Goal: Find specific page/section: Find specific page/section

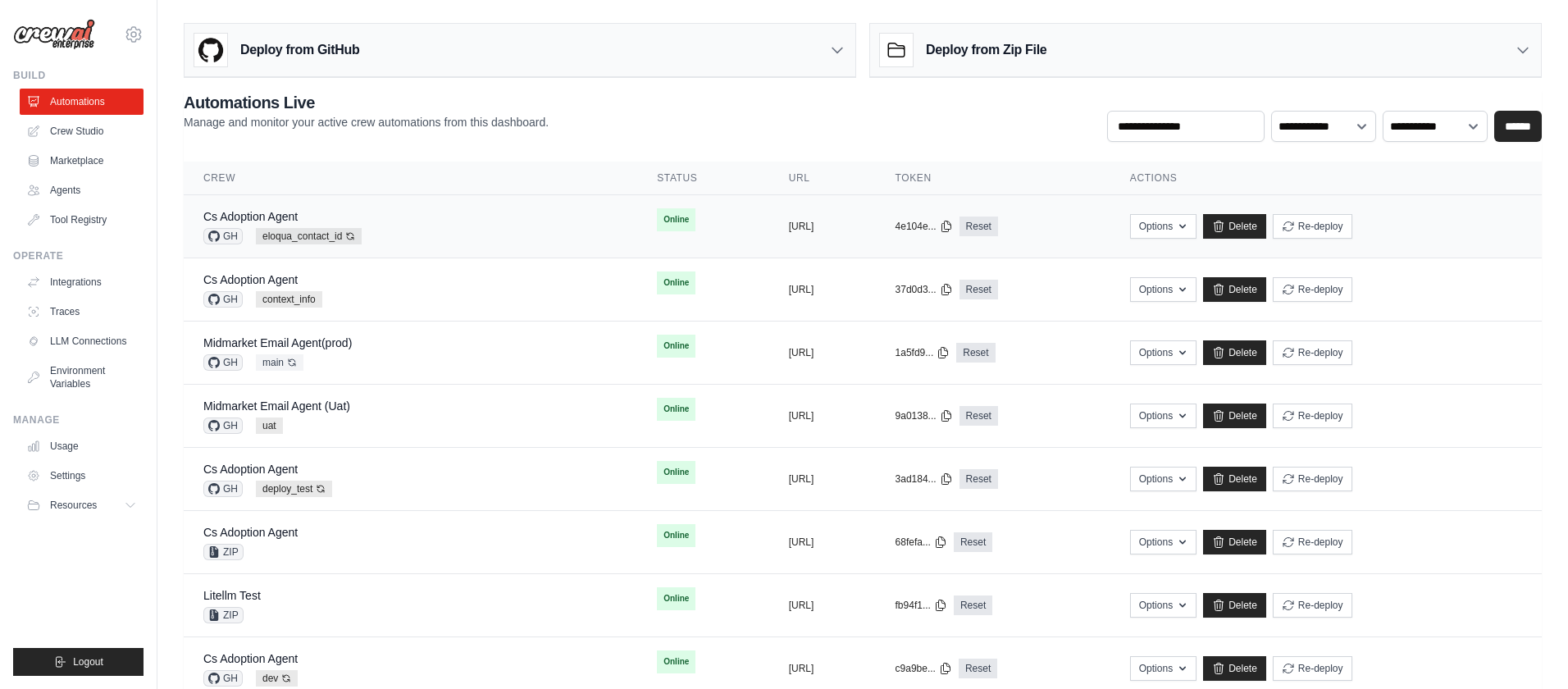
click at [413, 234] on div "Cs Adoption Agent GH eloqua_contact_id Auto-deploy enabled" at bounding box center [411, 226] width 415 height 36
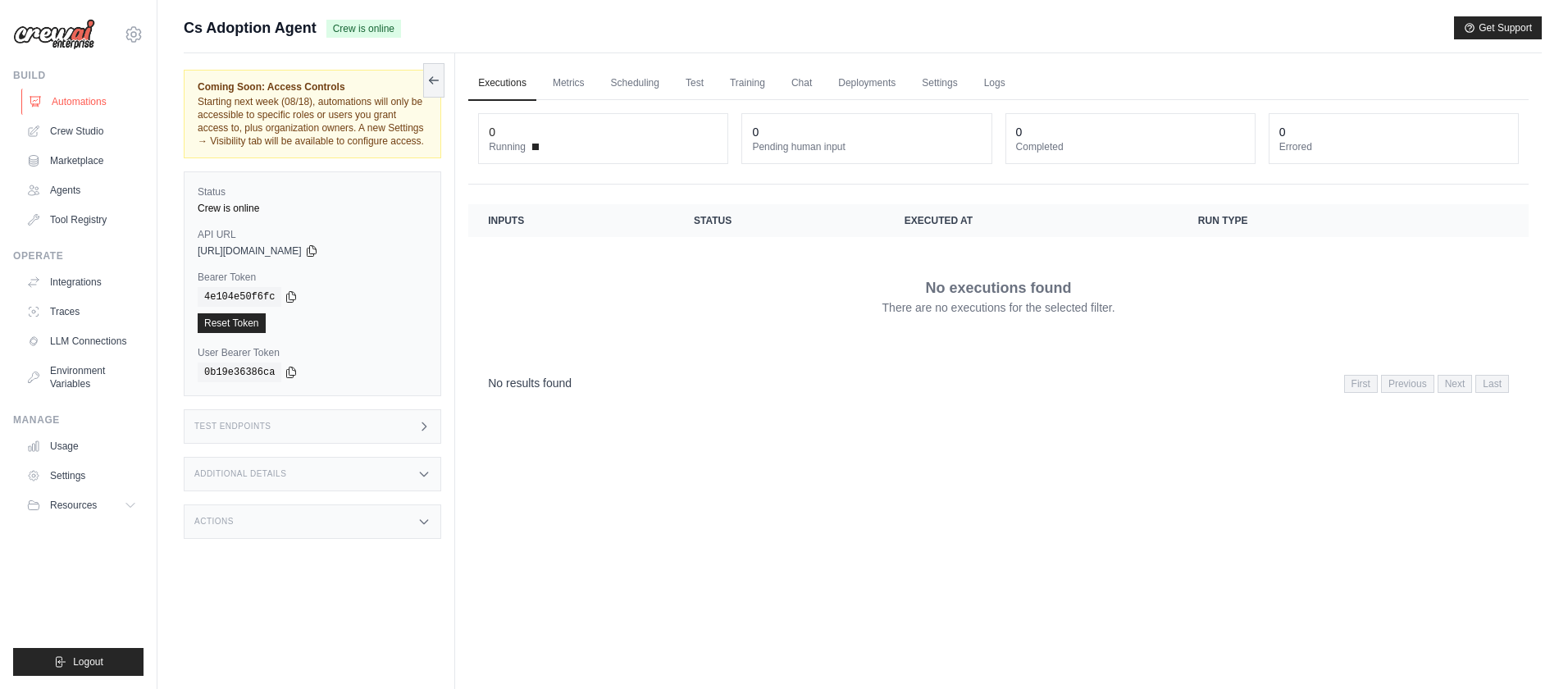
click at [89, 105] on link "Automations" at bounding box center [83, 102] width 124 height 27
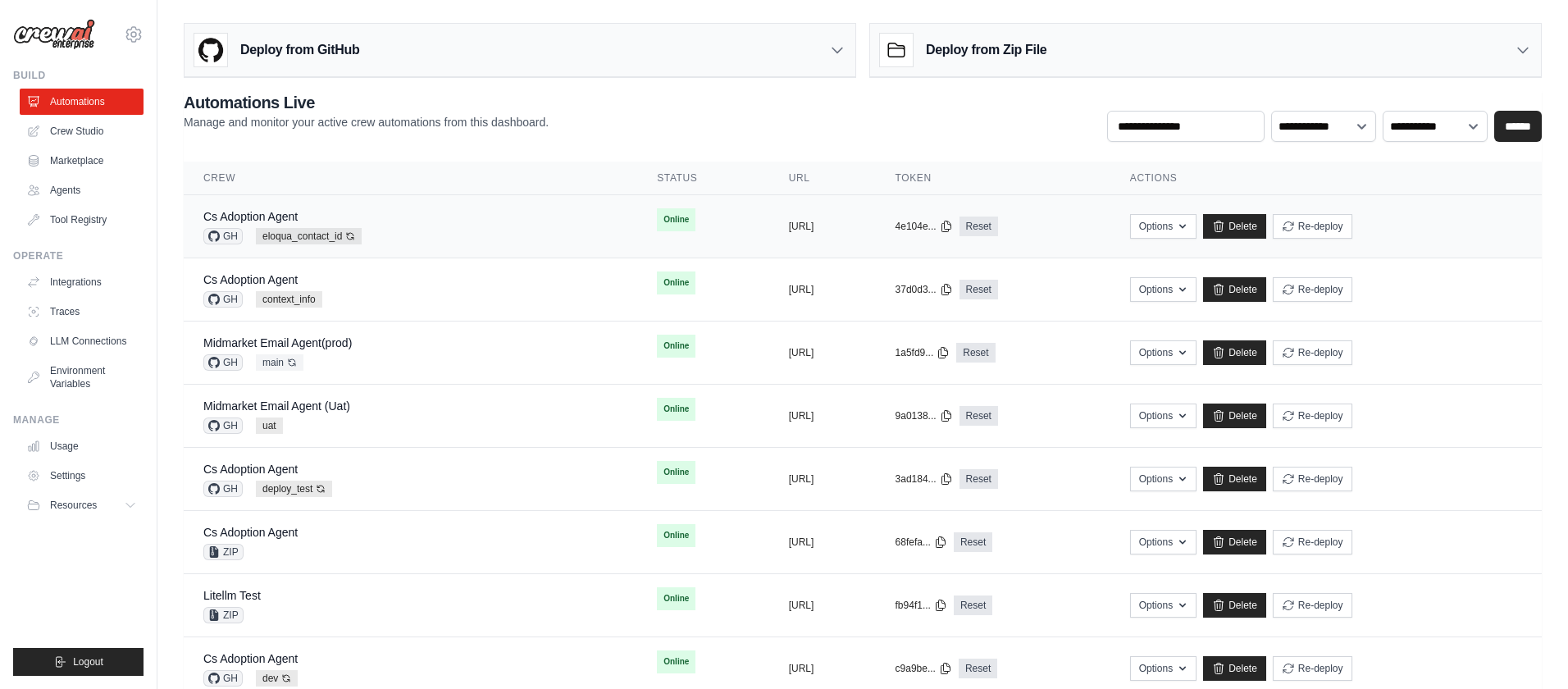
click at [428, 217] on div "Cs Adoption Agent GH eloqua_contact_id Auto-deploy enabled" at bounding box center [411, 226] width 415 height 36
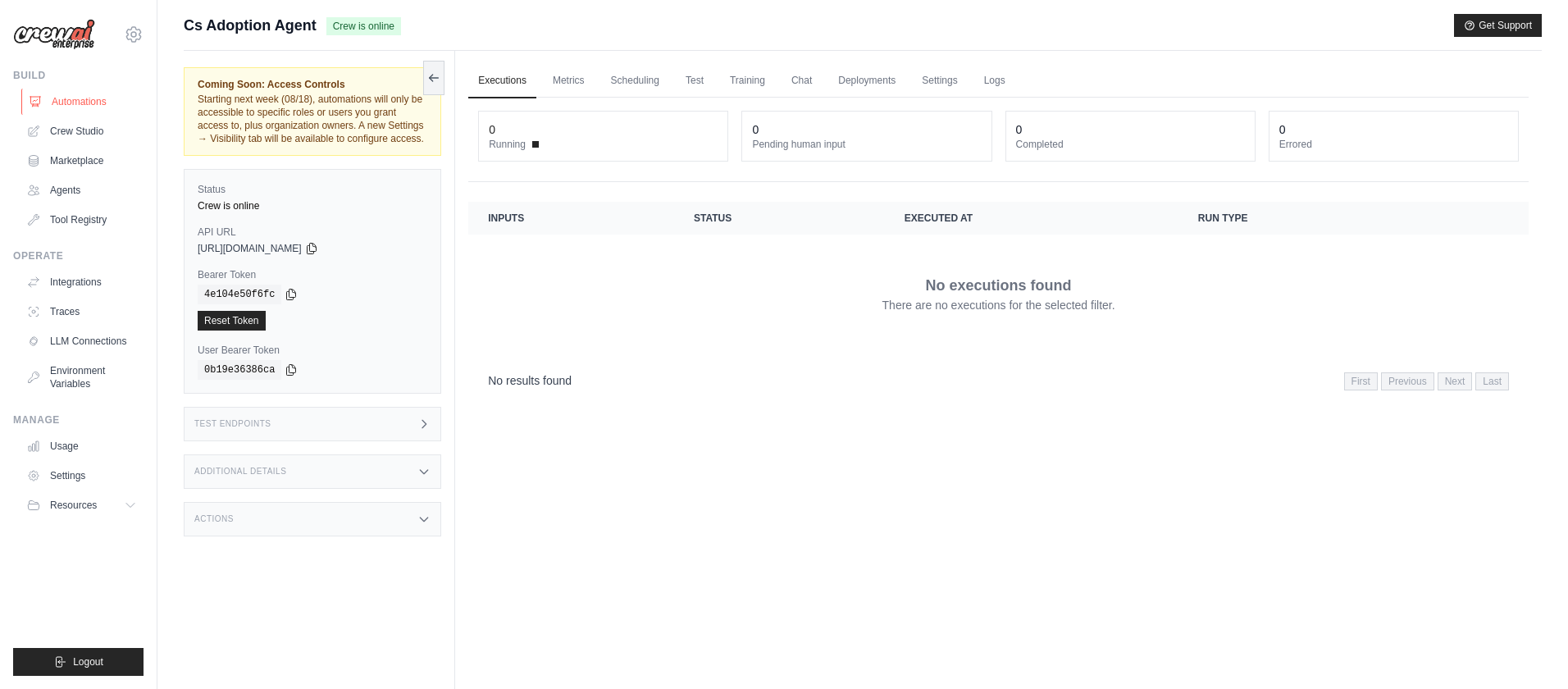
scroll to position [2, 0]
click at [85, 102] on link "Automations" at bounding box center [83, 102] width 124 height 27
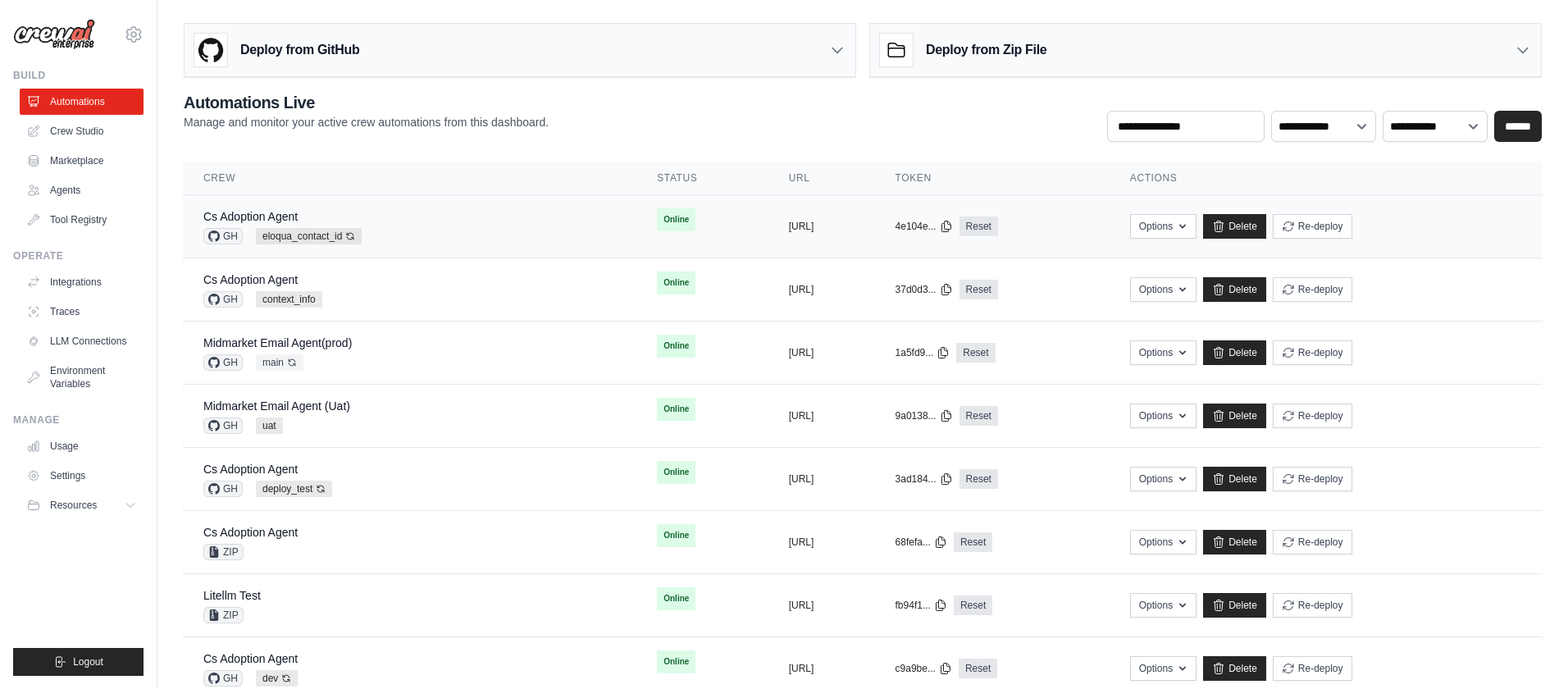
click at [509, 226] on div "Cs Adoption Agent GH eloqua_contact_id Auto-deploy enabled" at bounding box center [411, 226] width 415 height 36
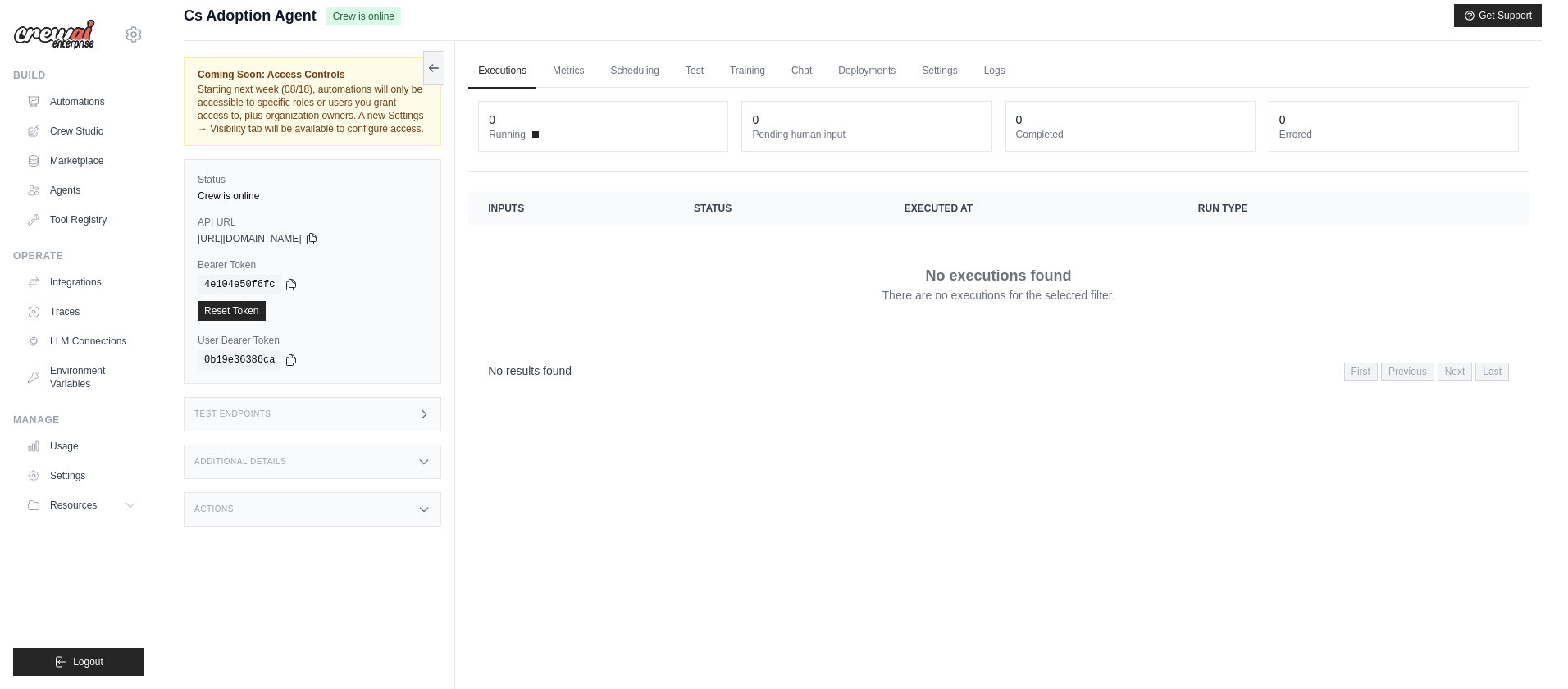
scroll to position [11, 0]
click at [73, 105] on link "Automations" at bounding box center [83, 102] width 124 height 27
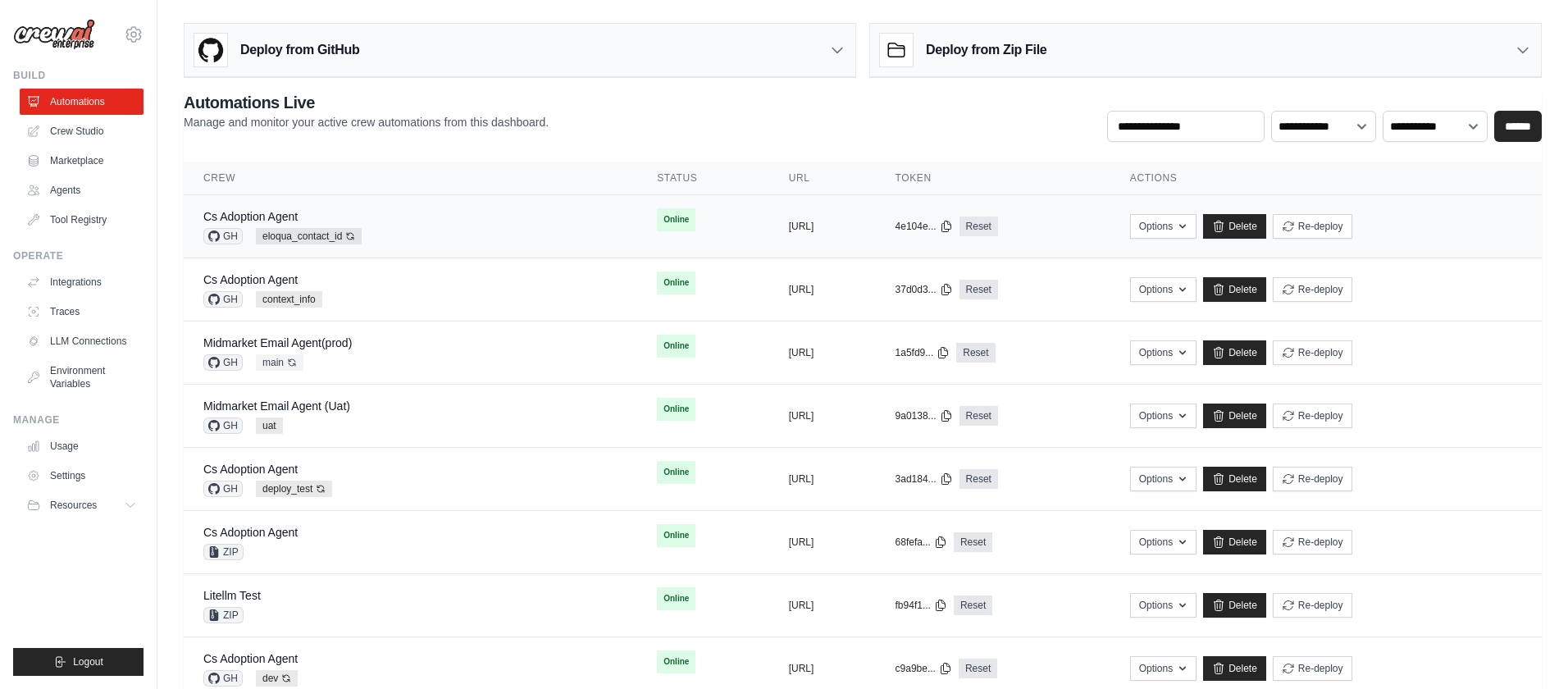
click at [433, 230] on div "Cs Adoption Agent GH eloqua_contact_id Auto-deploy enabled" at bounding box center [411, 226] width 415 height 36
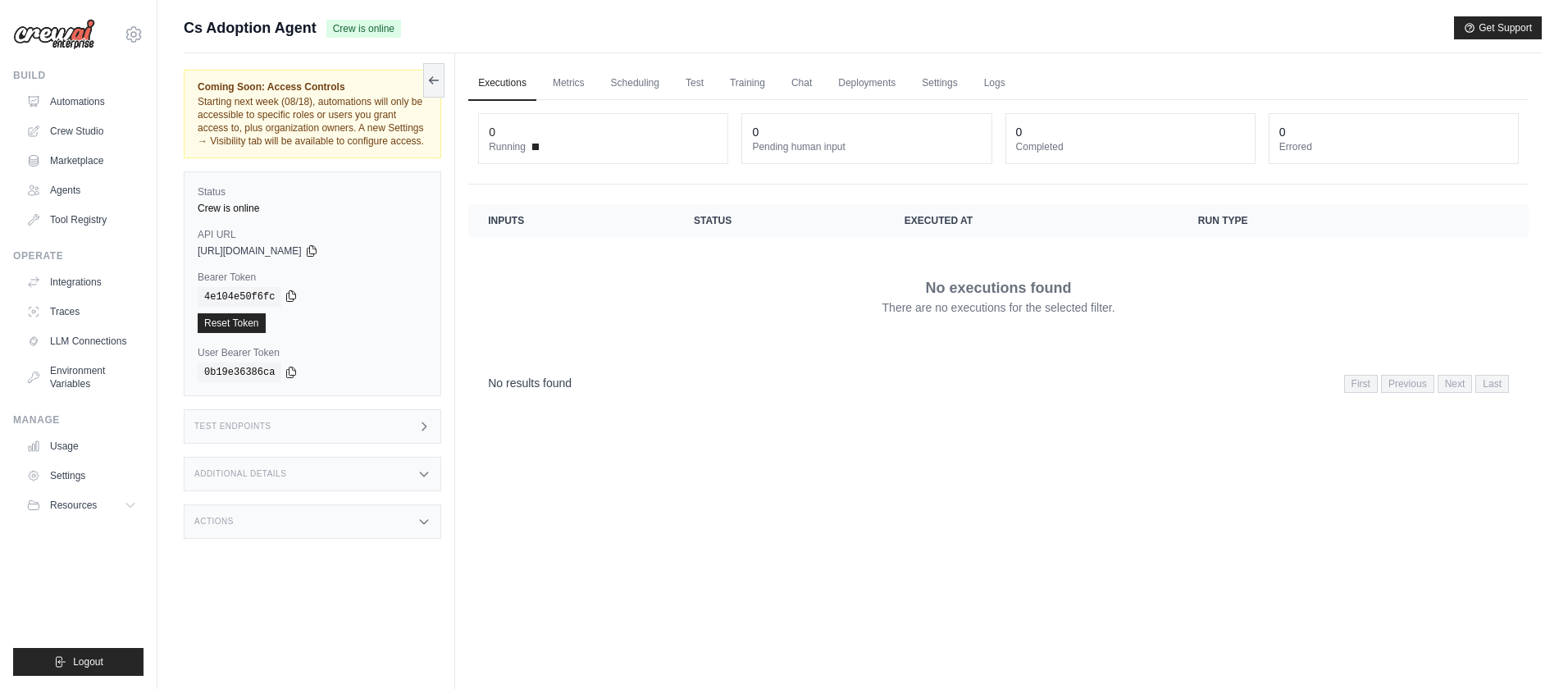
click at [291, 296] on icon at bounding box center [291, 296] width 13 height 13
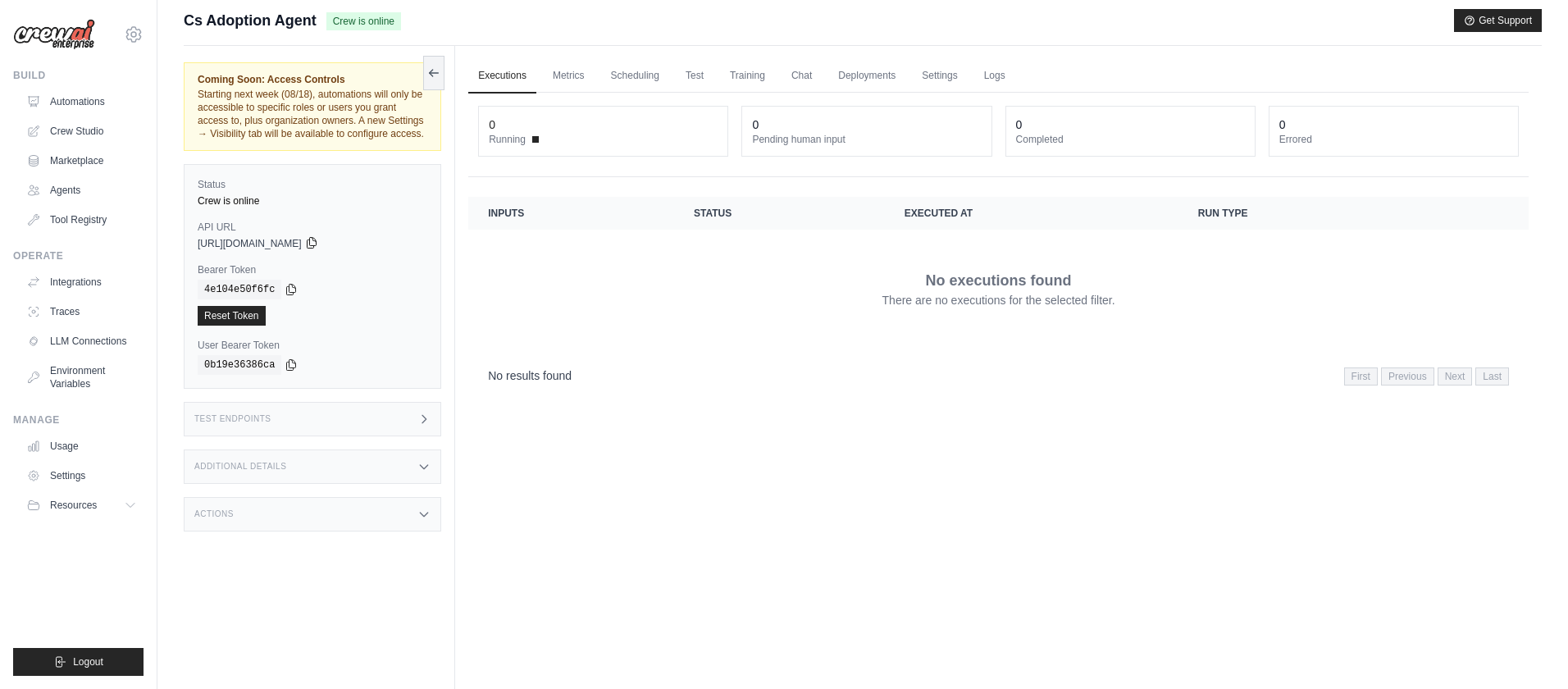
click at [315, 245] on icon at bounding box center [311, 243] width 9 height 11
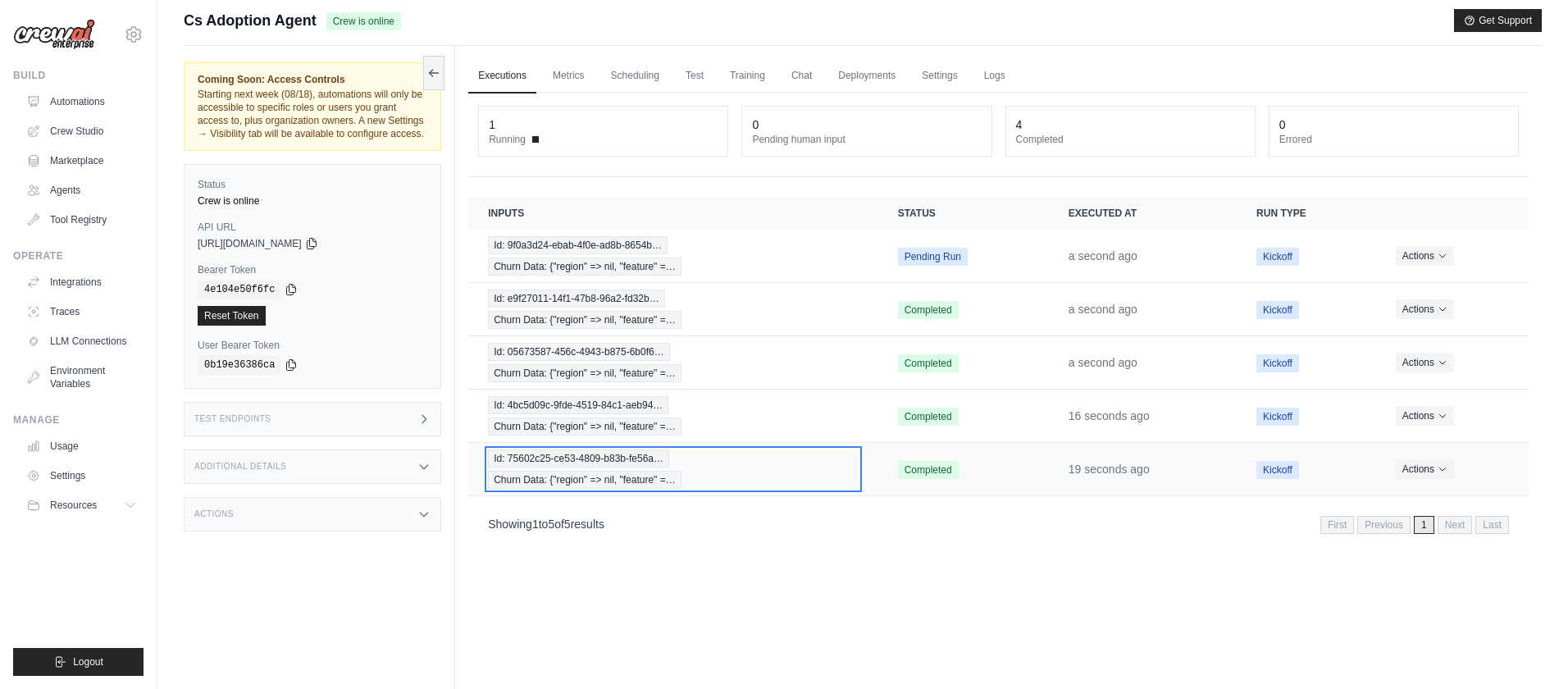
click at [749, 472] on div "Id: 75602c25-ce53-4809-b83b-fe56a… Churn Data: {"region" => nil, "feature" =…" at bounding box center [673, 468] width 370 height 39
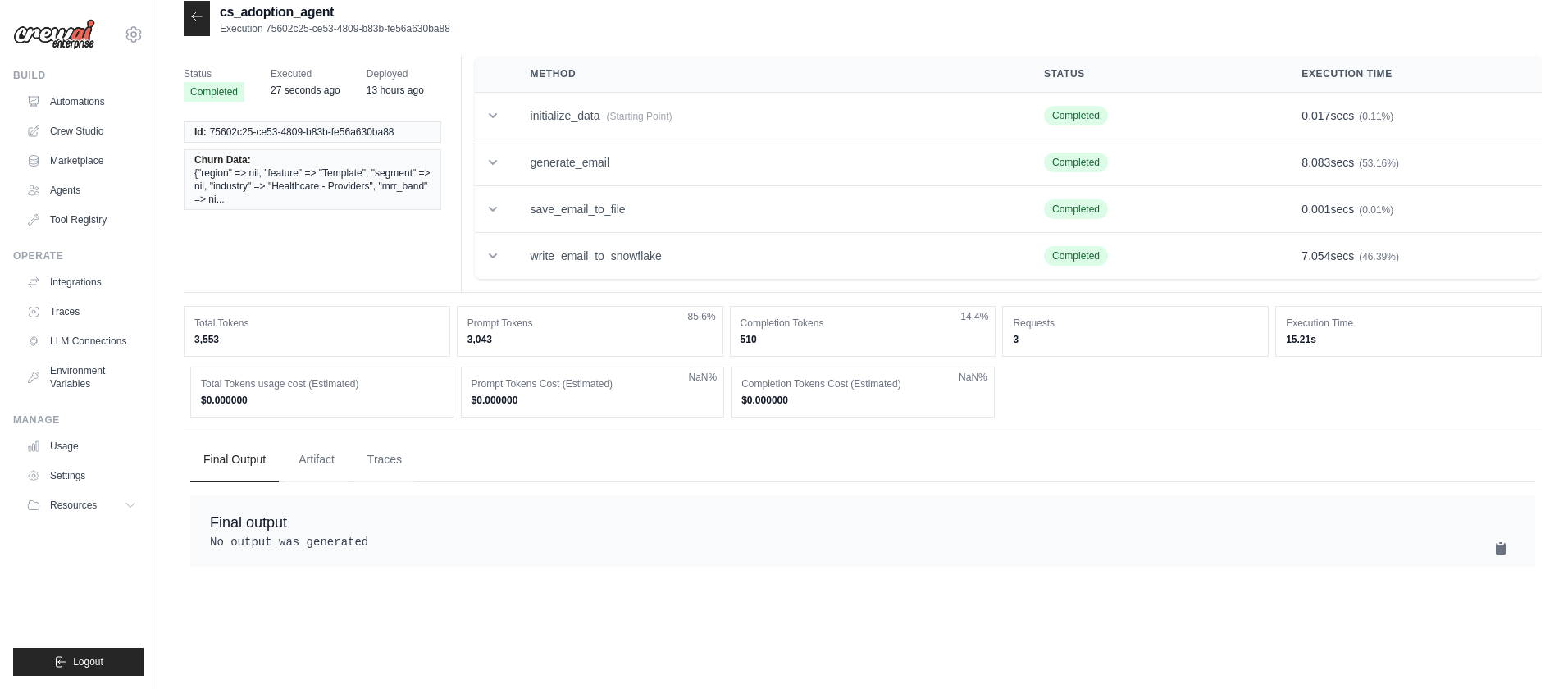
scroll to position [20, 0]
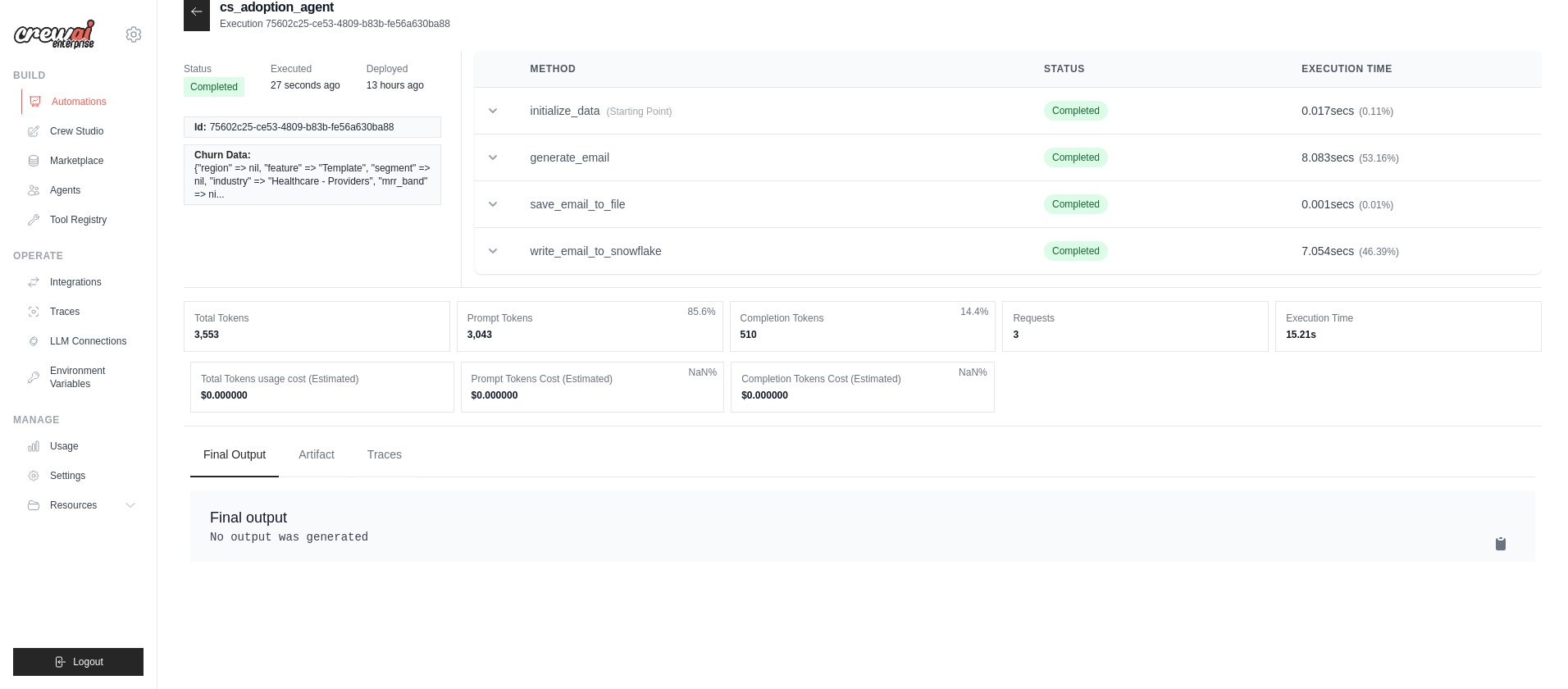
click at [77, 104] on link "Automations" at bounding box center [83, 102] width 124 height 27
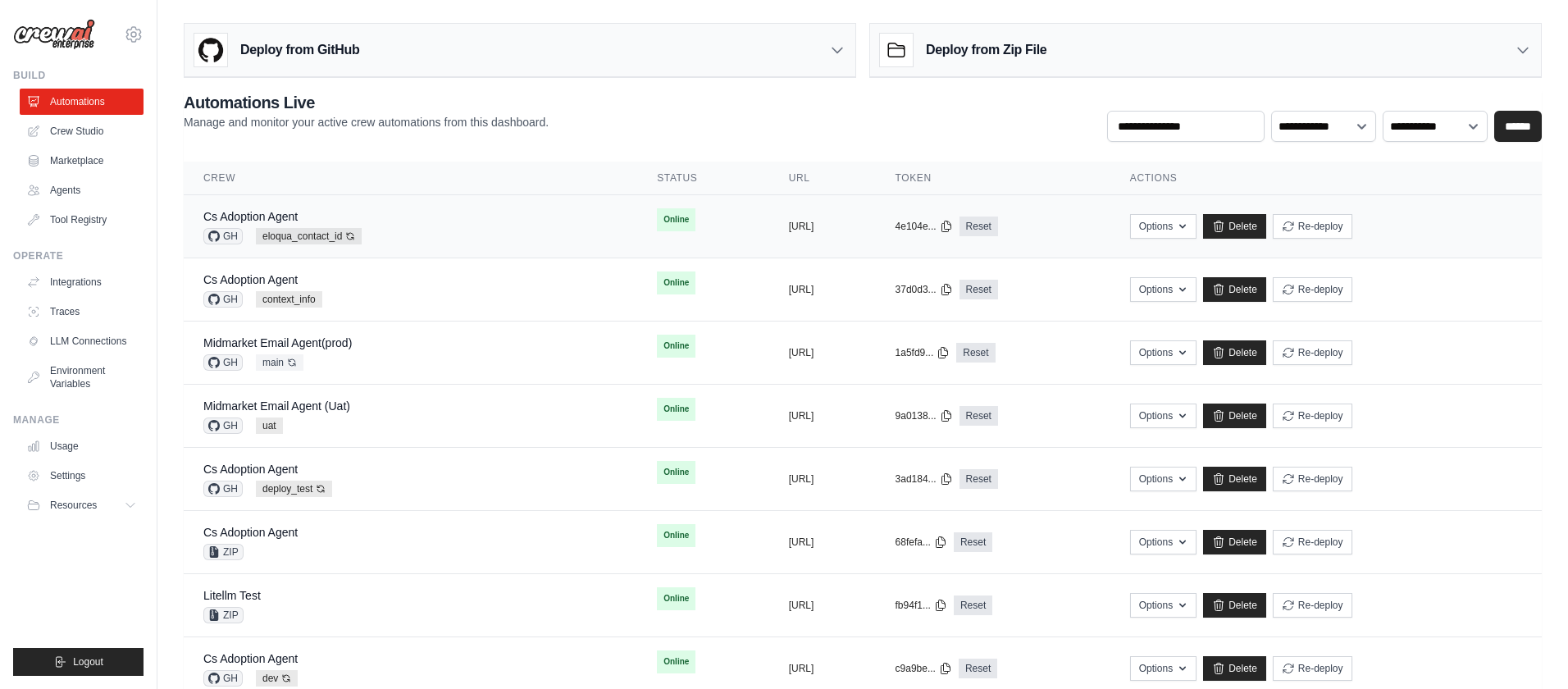
click at [441, 214] on div "Cs Adoption Agent GH eloqua_contact_id Auto-deploy enabled" at bounding box center [411, 226] width 415 height 36
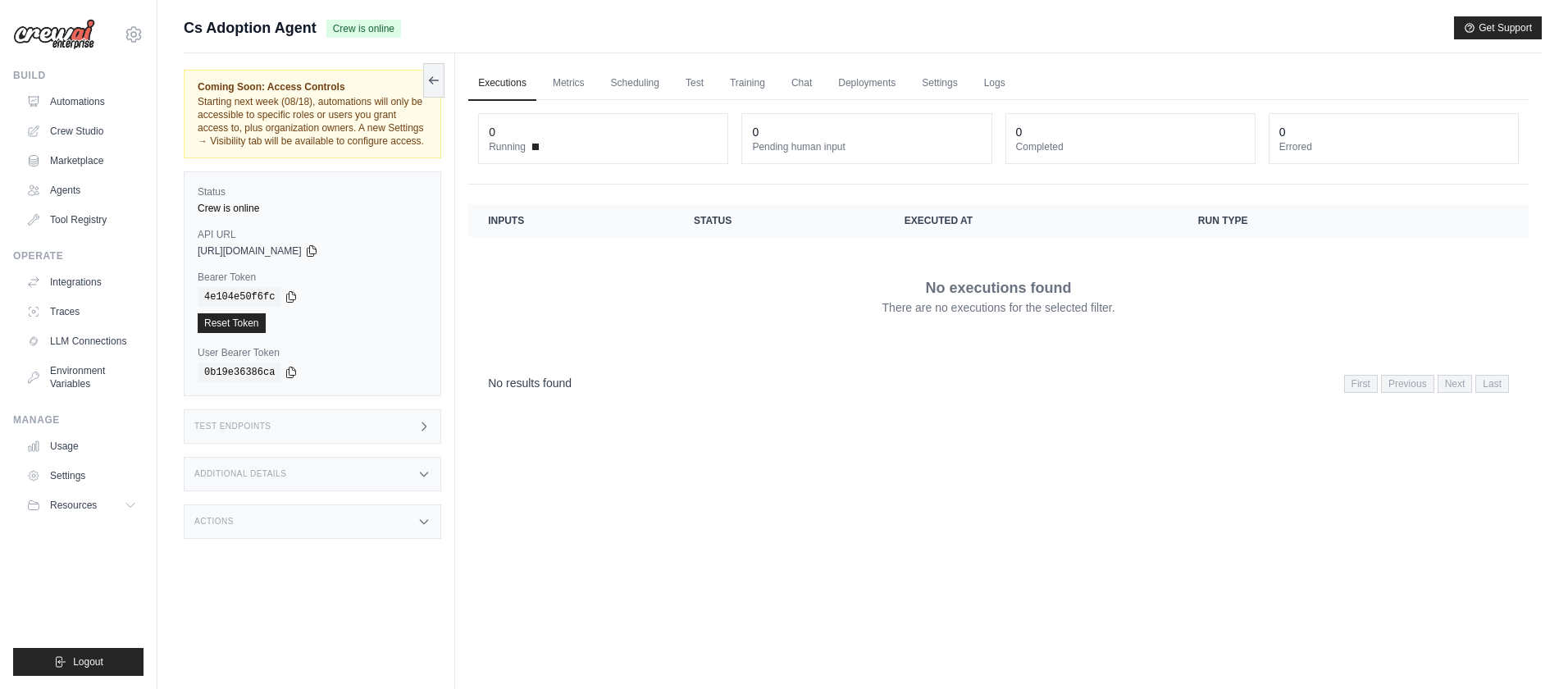
click at [99, 105] on link "Automations" at bounding box center [82, 102] width 124 height 27
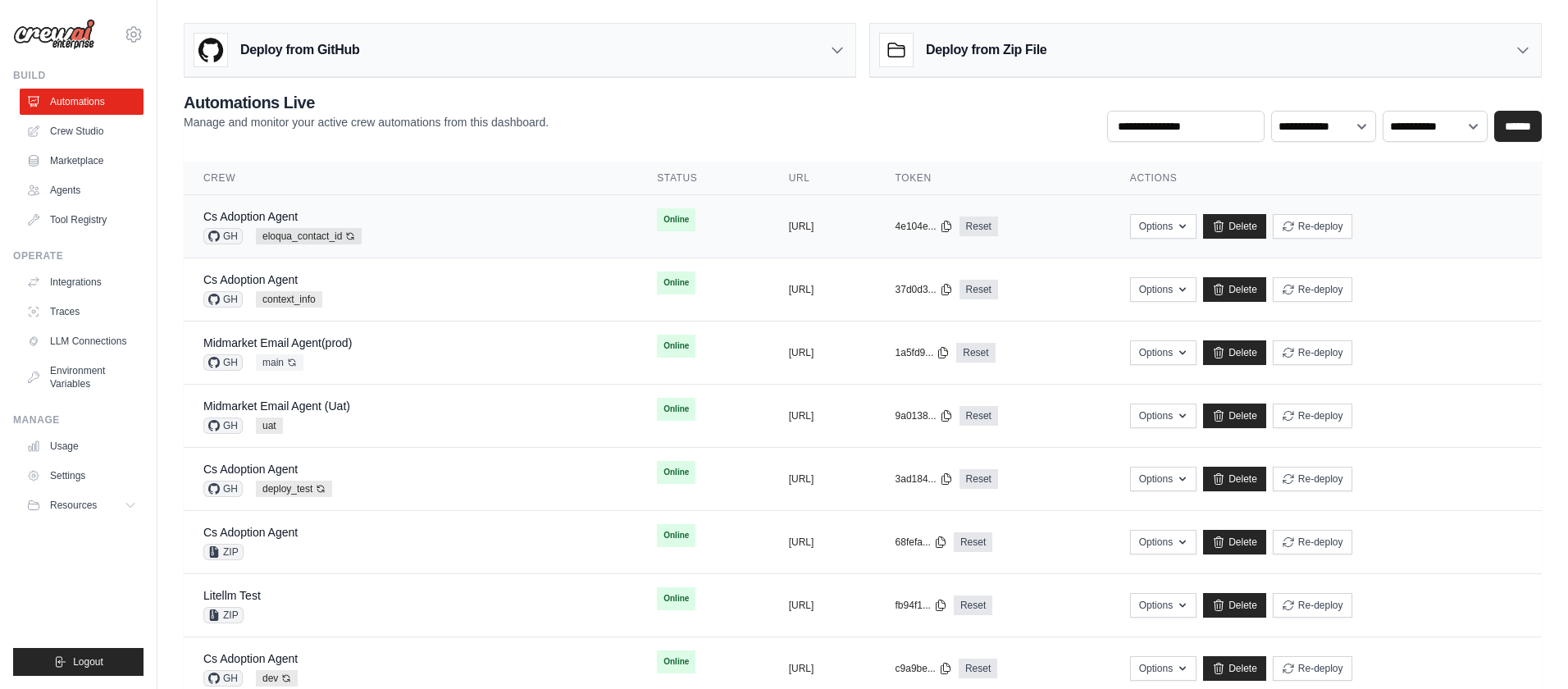
click at [431, 228] on div "Cs Adoption Agent GH eloqua_contact_id Auto-deploy enabled" at bounding box center [411, 226] width 415 height 36
